Goal: Task Accomplishment & Management: Manage account settings

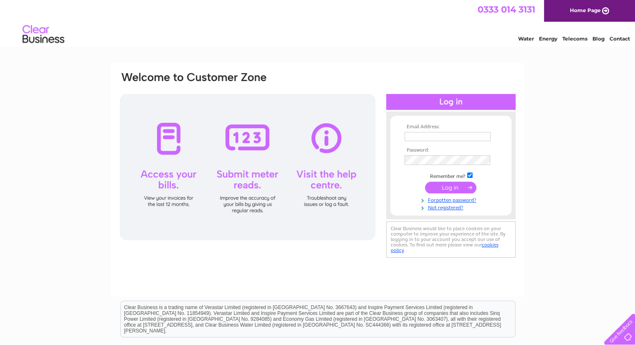
type input "claire.webster@sirramveterinaryservices.co.uk"
click at [441, 185] on input "submit" at bounding box center [450, 188] width 51 height 12
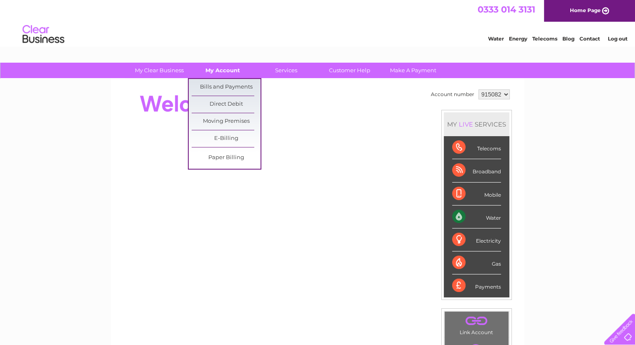
click at [222, 71] on link "My Account" at bounding box center [222, 70] width 69 height 15
click at [220, 82] on link "Bills and Payments" at bounding box center [226, 87] width 69 height 17
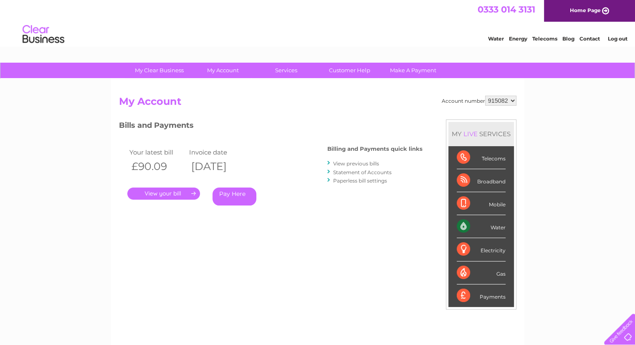
click at [158, 196] on link "." at bounding box center [163, 193] width 73 height 12
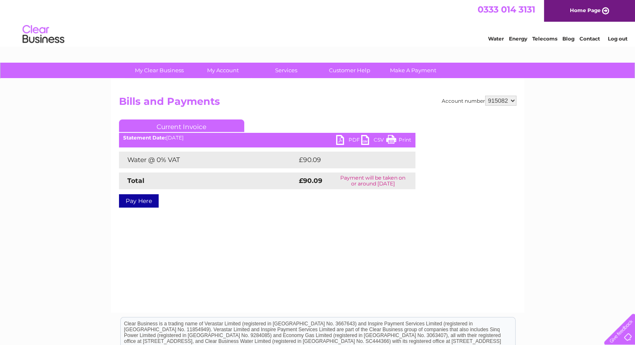
click at [356, 140] on link "PDF" at bounding box center [348, 141] width 25 height 12
